Goal: Transaction & Acquisition: Obtain resource

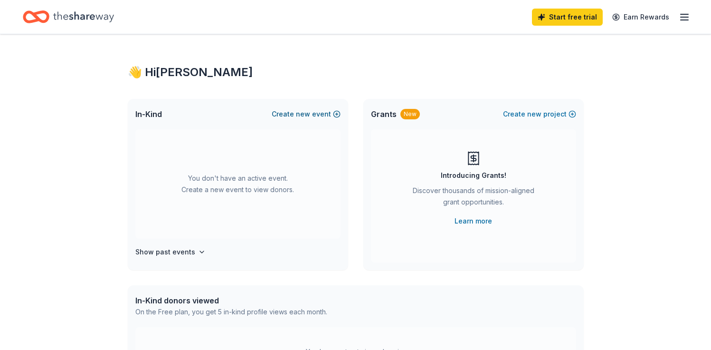
click at [286, 112] on button "Create new event" at bounding box center [306, 113] width 69 height 11
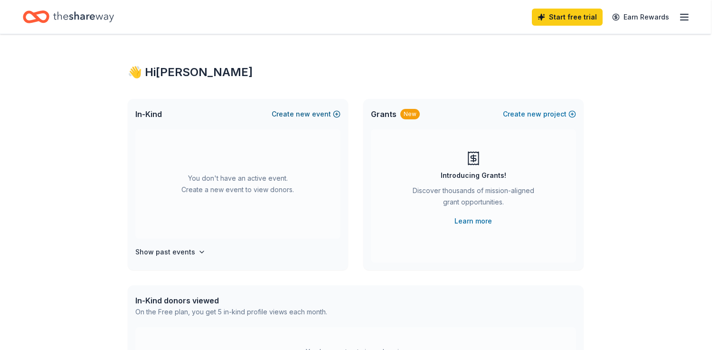
click at [286, 112] on div "Create an event" at bounding box center [359, 102] width 260 height 36
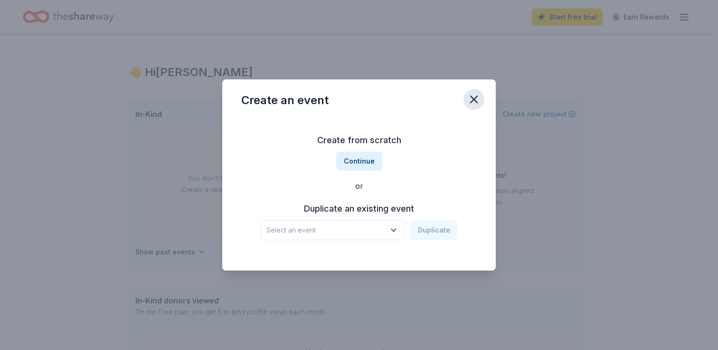
click at [476, 96] on icon "button" at bounding box center [474, 99] width 7 height 7
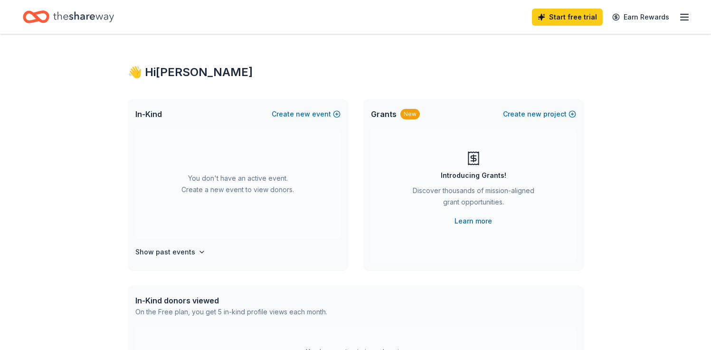
click at [71, 12] on icon "Home" at bounding box center [83, 16] width 61 height 19
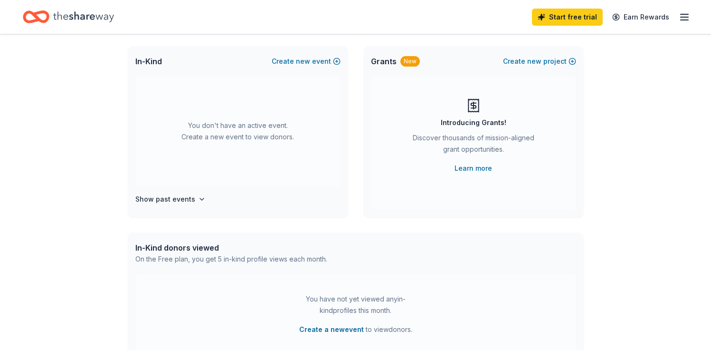
scroll to position [48, 0]
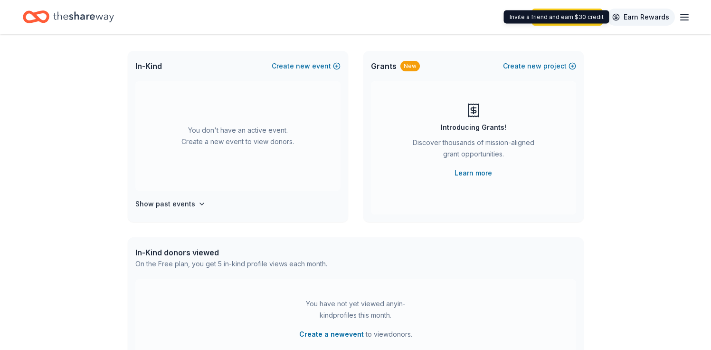
click at [642, 17] on link "Earn Rewards" at bounding box center [640, 17] width 68 height 17
click at [684, 17] on icon "button" at bounding box center [684, 16] width 11 height 11
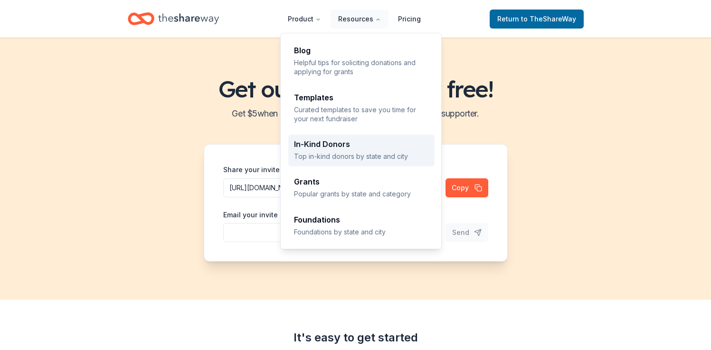
click at [336, 155] on p "Top in-kind donors by state and city" at bounding box center [361, 156] width 135 height 9
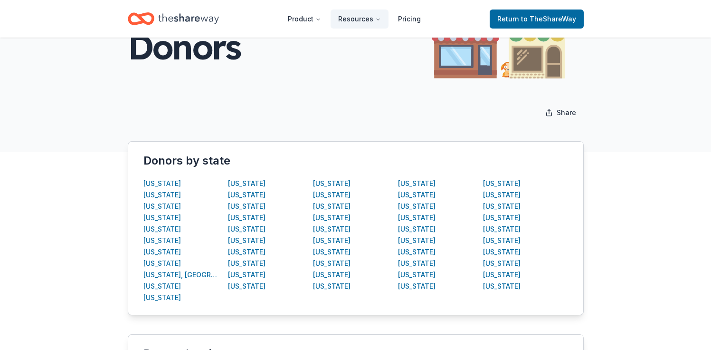
scroll to position [188, 0]
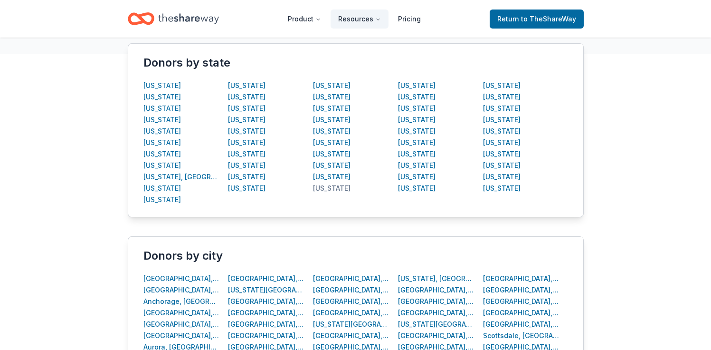
click at [324, 189] on div "New Jersey" at bounding box center [332, 187] width 38 height 11
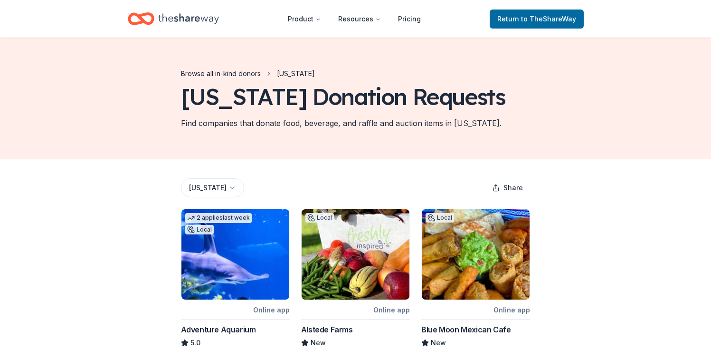
click at [253, 73] on link "Browse all in-kind donors" at bounding box center [221, 73] width 80 height 11
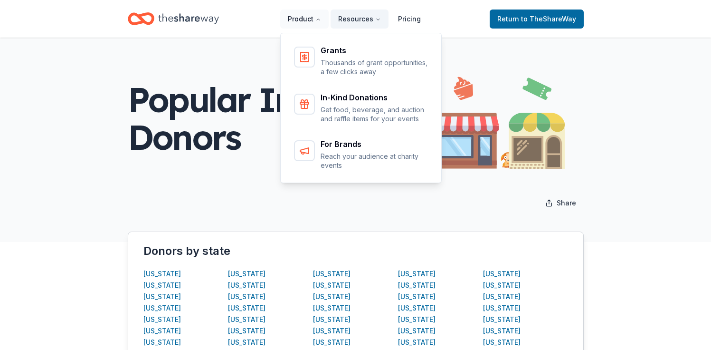
click at [309, 17] on button "Product" at bounding box center [304, 18] width 48 height 19
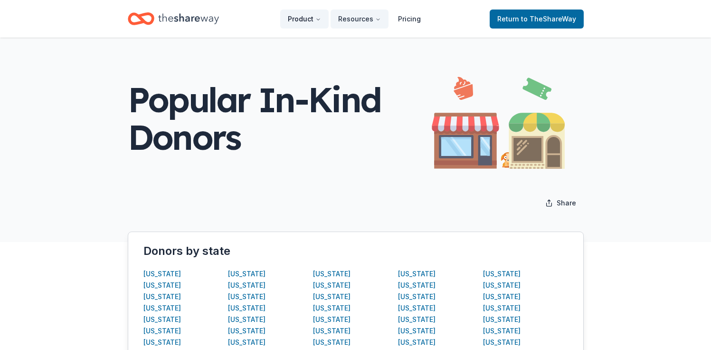
click at [324, 18] on button "Product" at bounding box center [304, 18] width 48 height 19
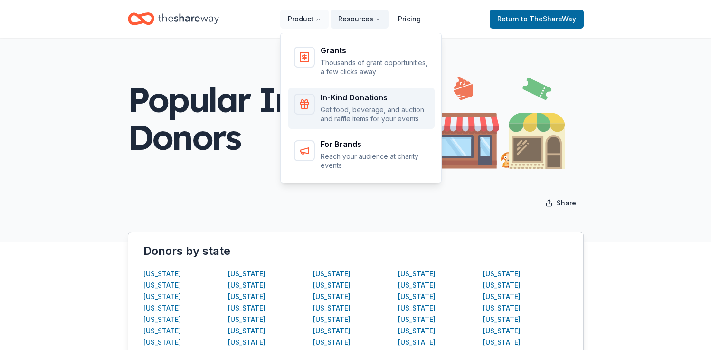
click at [326, 106] on p "Get food, beverage, and auction and raffle items for your events" at bounding box center [375, 114] width 108 height 19
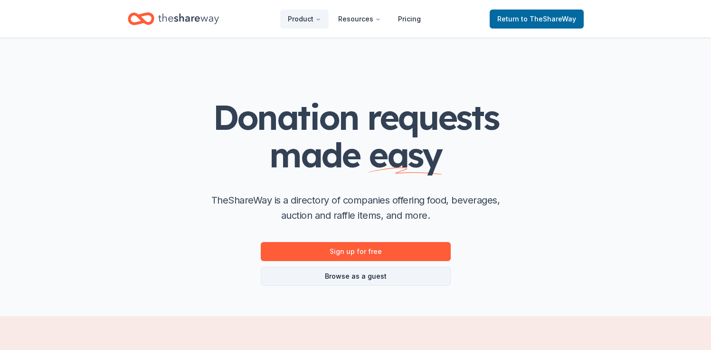
click at [367, 276] on link "Browse as a guest" at bounding box center [356, 275] width 190 height 19
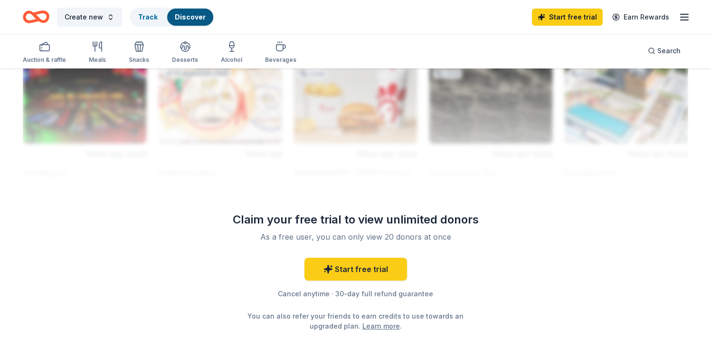
scroll to position [852, 0]
click at [336, 266] on link "Start free trial" at bounding box center [355, 268] width 103 height 23
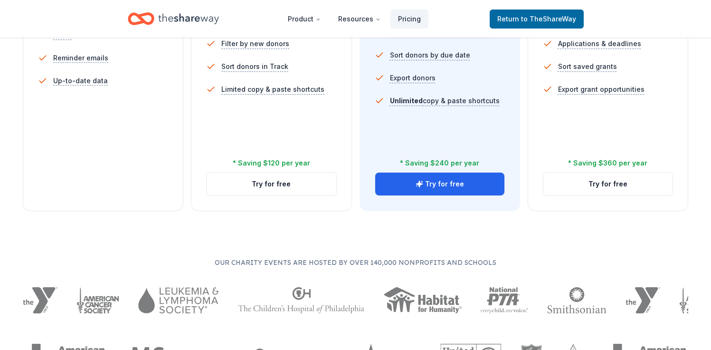
scroll to position [383, 0]
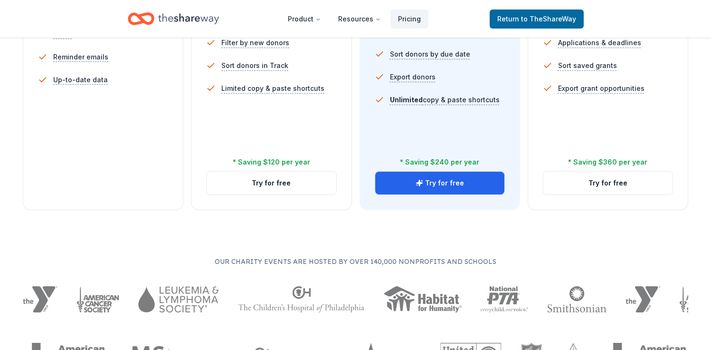
click at [141, 138] on div "5 profile views / month Limited directory search 2 new donors / week (in-kind o…" at bounding box center [103, 53] width 130 height 228
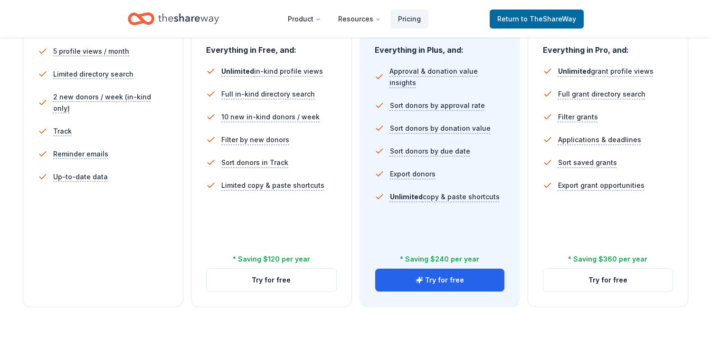
scroll to position [293, 0]
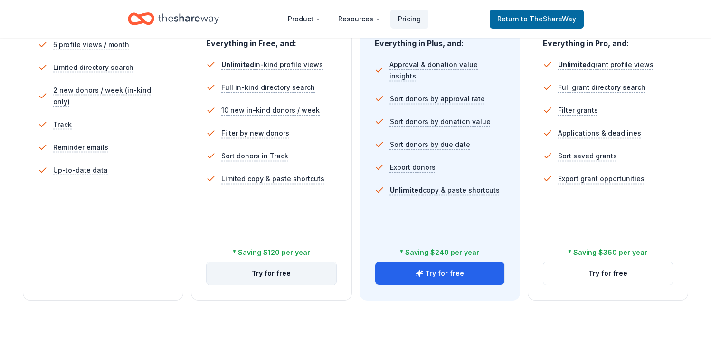
click at [244, 276] on button "Try for free" at bounding box center [271, 273] width 129 height 23
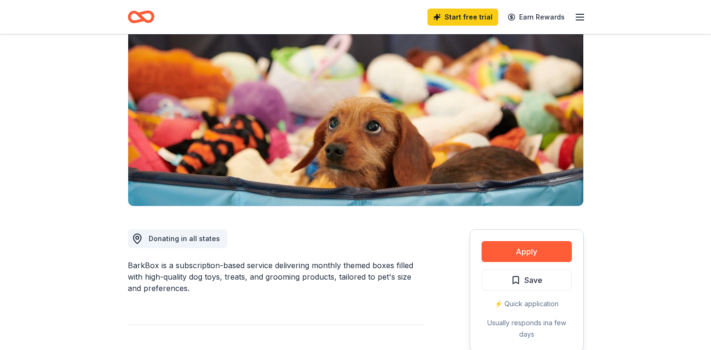
scroll to position [222, 0]
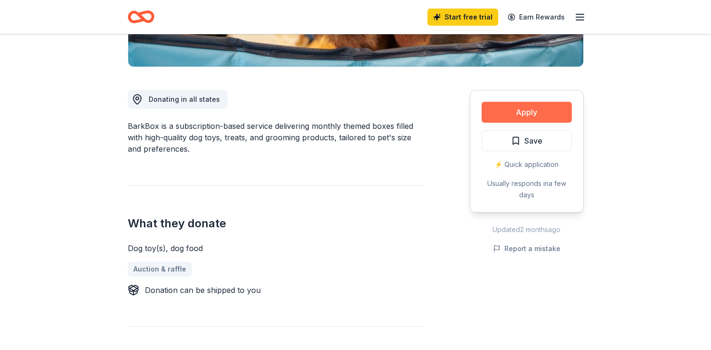
click at [514, 118] on button "Apply" at bounding box center [527, 112] width 90 height 21
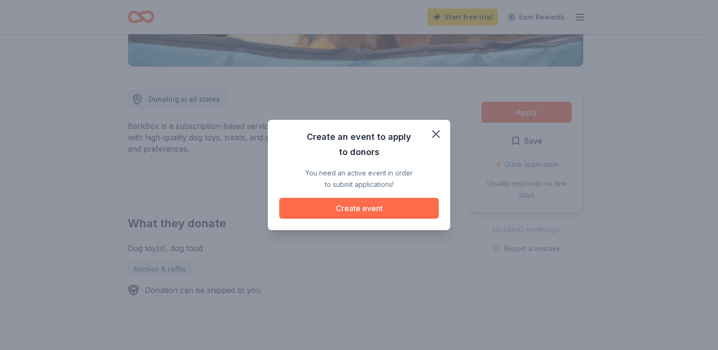
click at [397, 211] on button "Create event" at bounding box center [359, 208] width 160 height 21
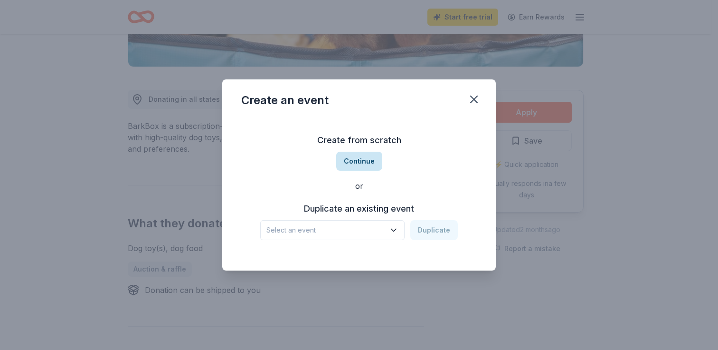
click at [373, 156] on button "Continue" at bounding box center [359, 161] width 46 height 19
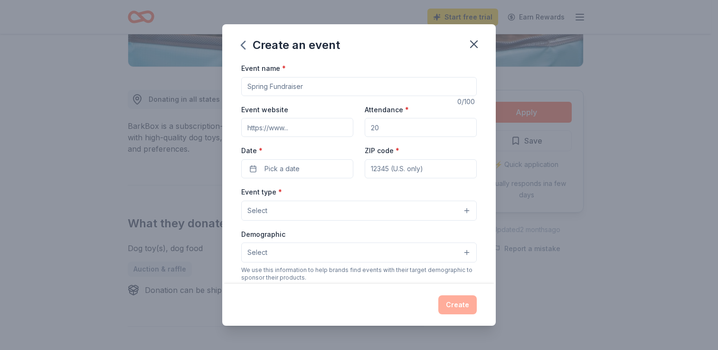
click at [341, 83] on input "Event name *" at bounding box center [359, 86] width 236 height 19
click at [479, 36] on button "button" at bounding box center [474, 44] width 21 height 21
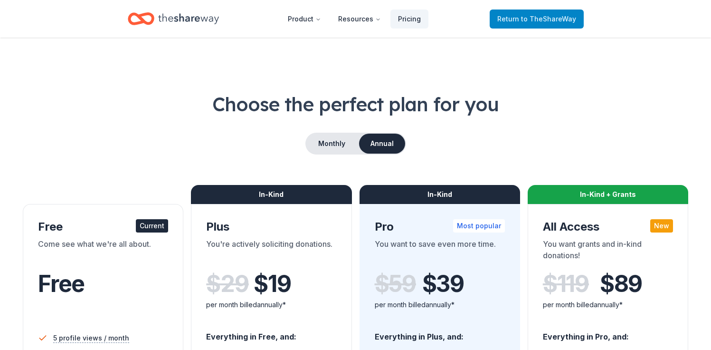
click at [564, 17] on span "to TheShareWay" at bounding box center [548, 19] width 55 height 8
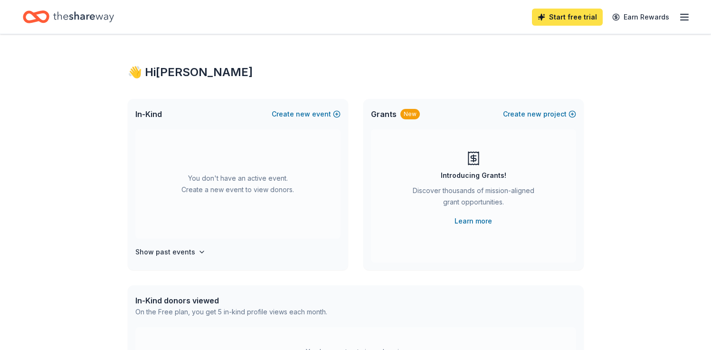
click at [570, 19] on link "Start free trial" at bounding box center [567, 17] width 71 height 17
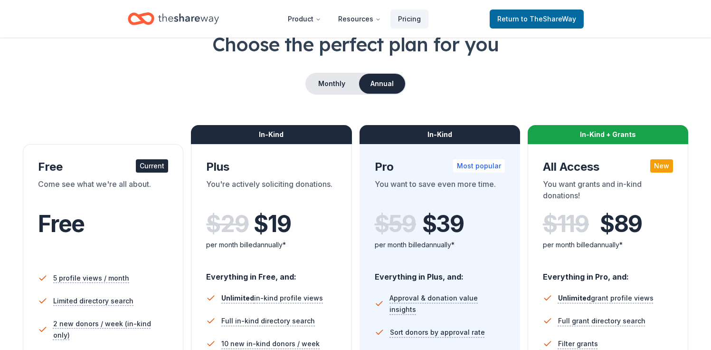
scroll to position [240, 0]
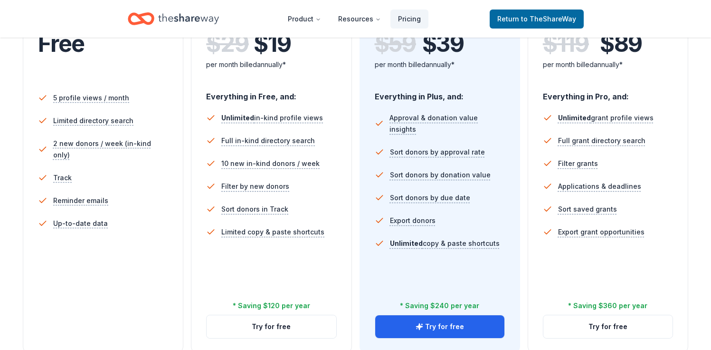
click at [140, 167] on li "Track" at bounding box center [103, 177] width 130 height 23
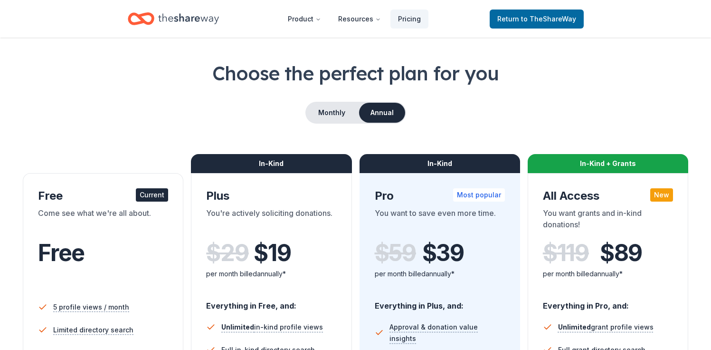
scroll to position [0, 0]
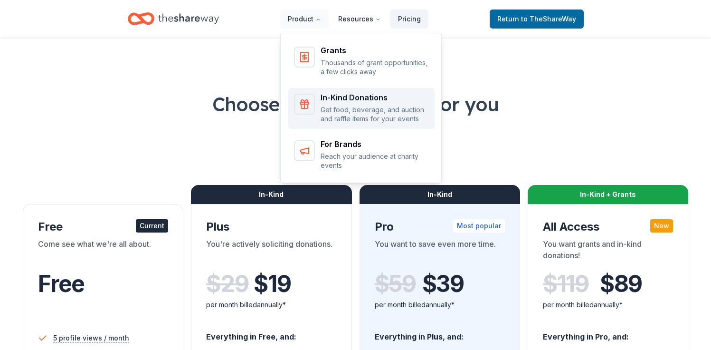
click at [354, 107] on p "Get food, beverage, and auction and raffle items for your events" at bounding box center [375, 114] width 108 height 19
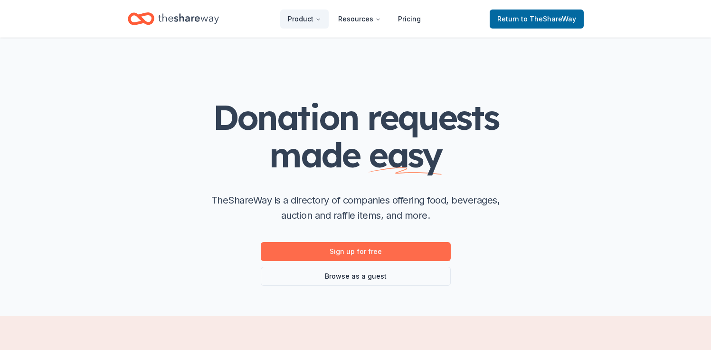
click at [390, 250] on link "Sign up for free" at bounding box center [356, 251] width 190 height 19
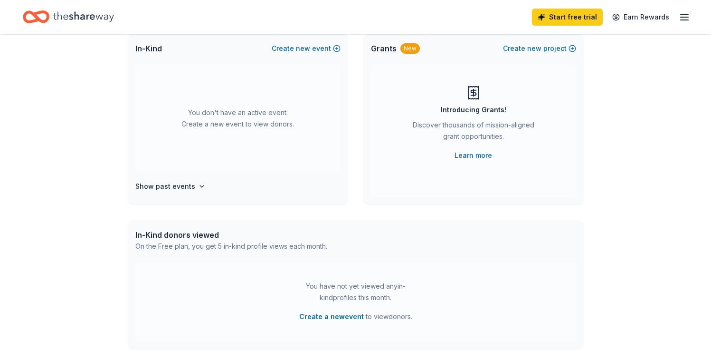
scroll to position [67, 0]
